Goal: Transaction & Acquisition: Purchase product/service

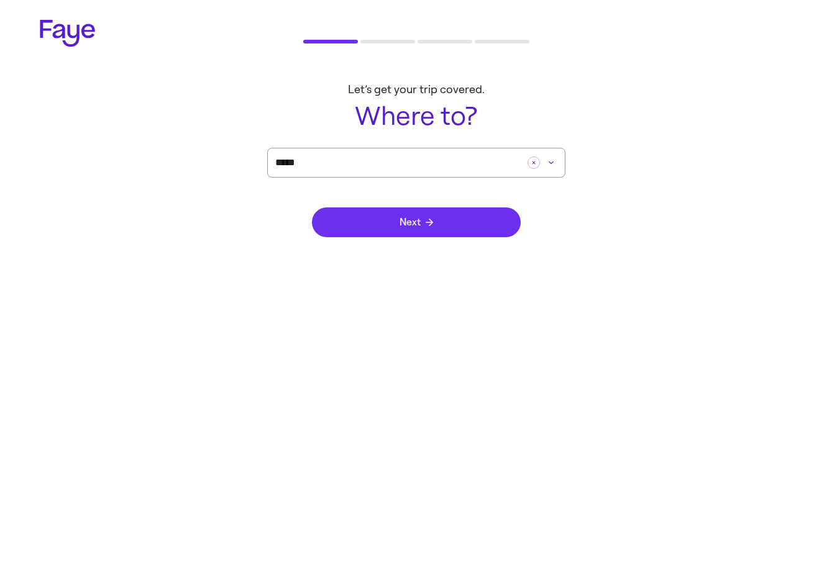
click at [386, 223] on button "Next" at bounding box center [416, 223] width 209 height 30
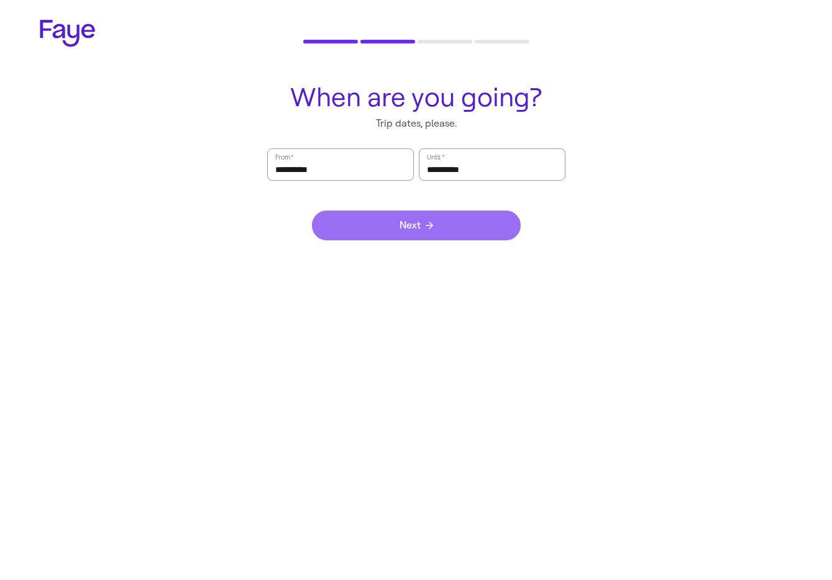
click at [431, 223] on icon "submit" at bounding box center [429, 225] width 7 height 7
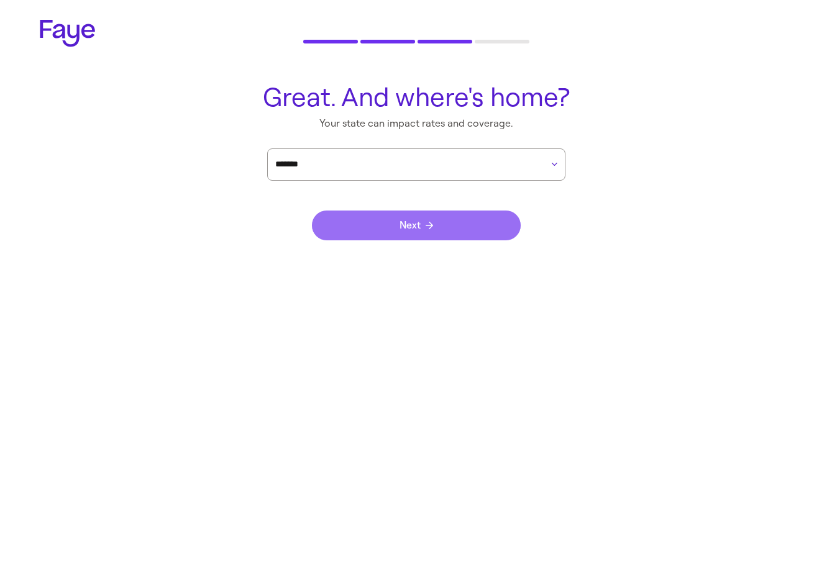
click at [433, 229] on button "Next" at bounding box center [416, 226] width 209 height 30
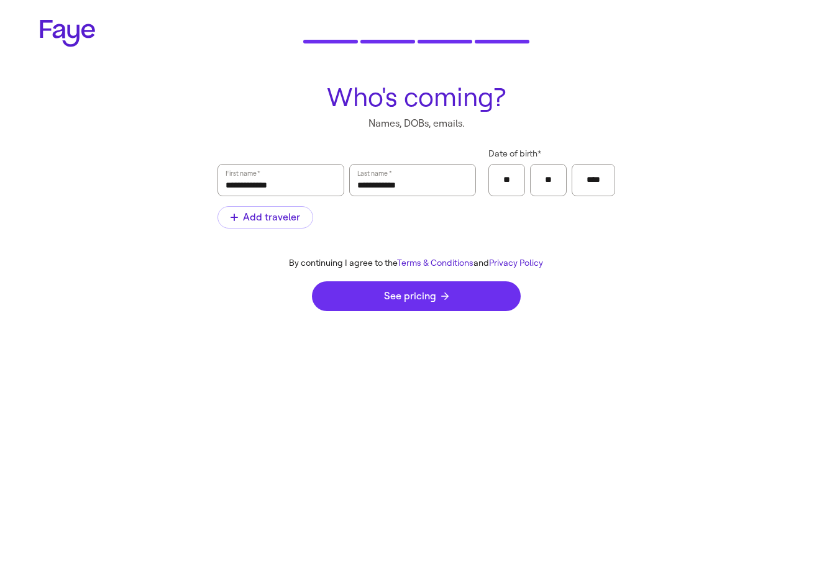
click at [439, 303] on button "See pricing" at bounding box center [416, 296] width 209 height 30
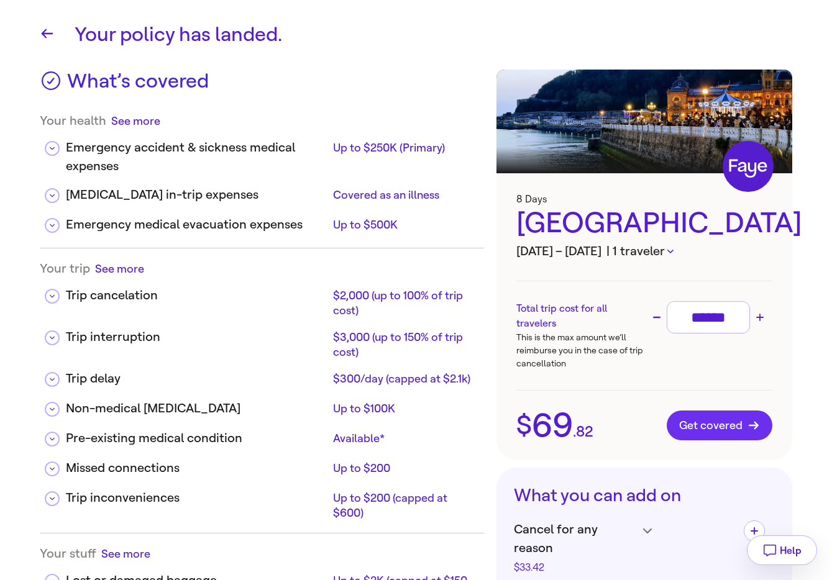
click at [713, 431] on span "Get covered" at bounding box center [719, 425] width 81 height 12
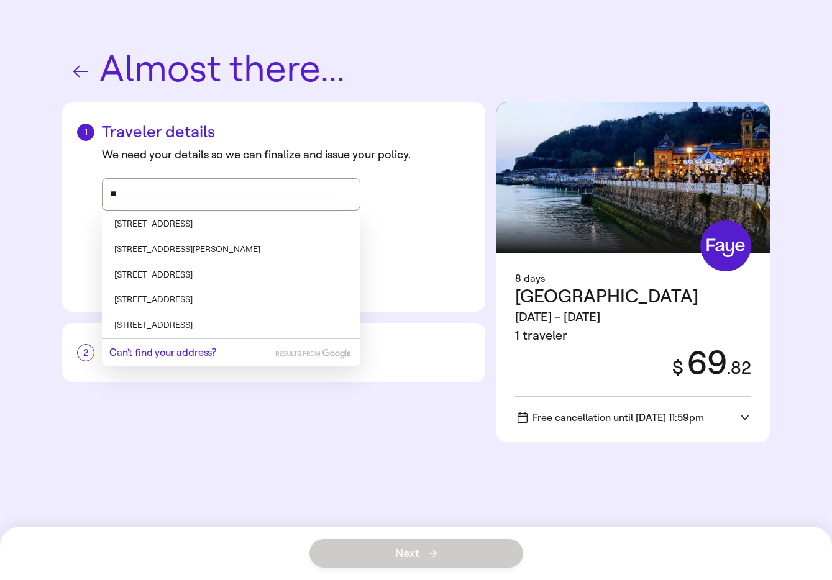
type input "*"
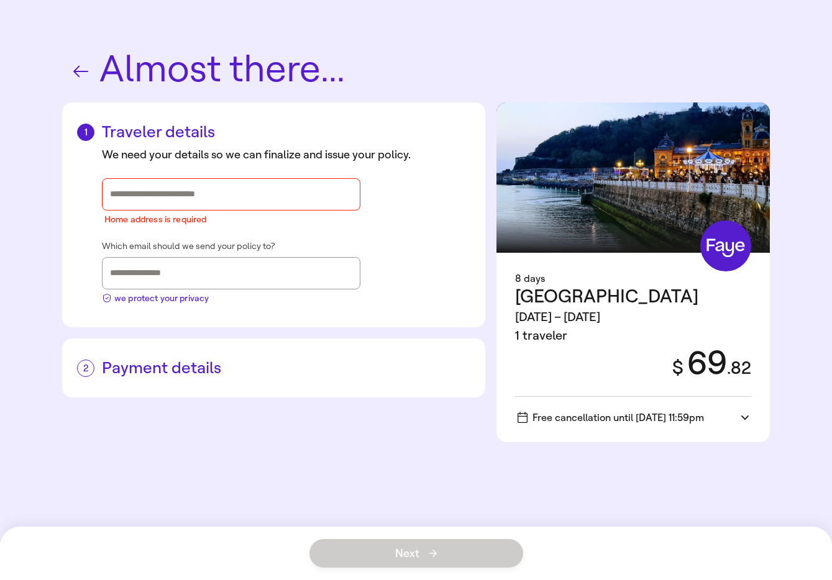
click at [425, 253] on div "We need your details so we can finalize and issue your policy. Home address is …" at bounding box center [273, 227] width 393 height 161
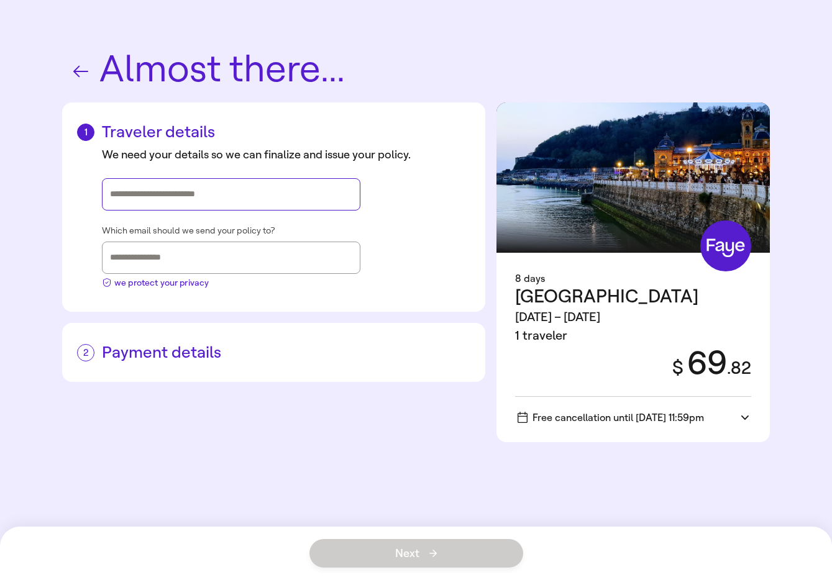
click at [183, 192] on input "Street address, city, state" at bounding box center [231, 194] width 242 height 19
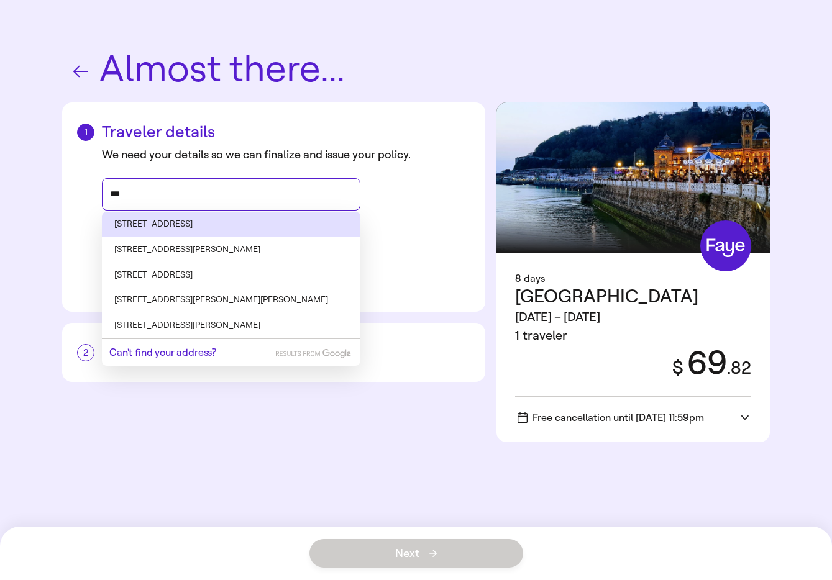
click at [192, 227] on li "[STREET_ADDRESS]" at bounding box center [231, 224] width 258 height 25
type input "**********"
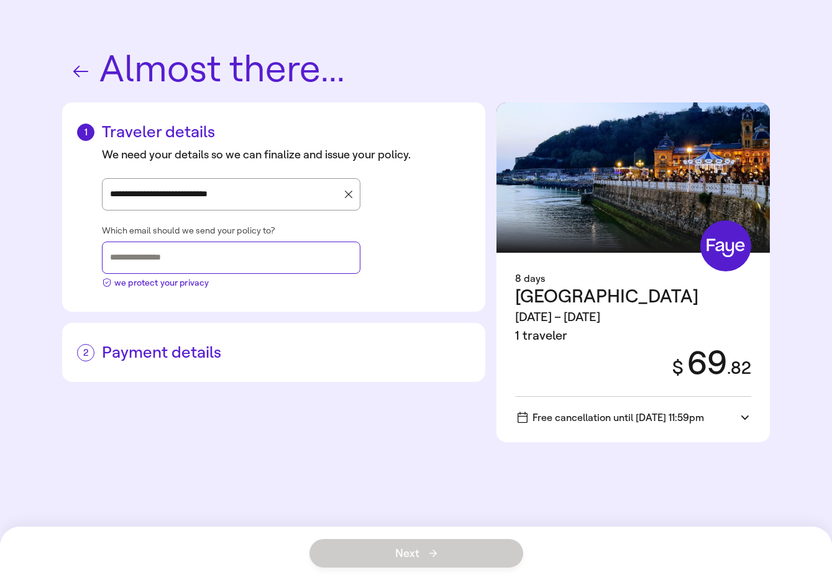
click at [293, 258] on input "Which email should we send your policy to?" at bounding box center [231, 258] width 242 height 19
